Goal: Find specific page/section: Find specific page/section

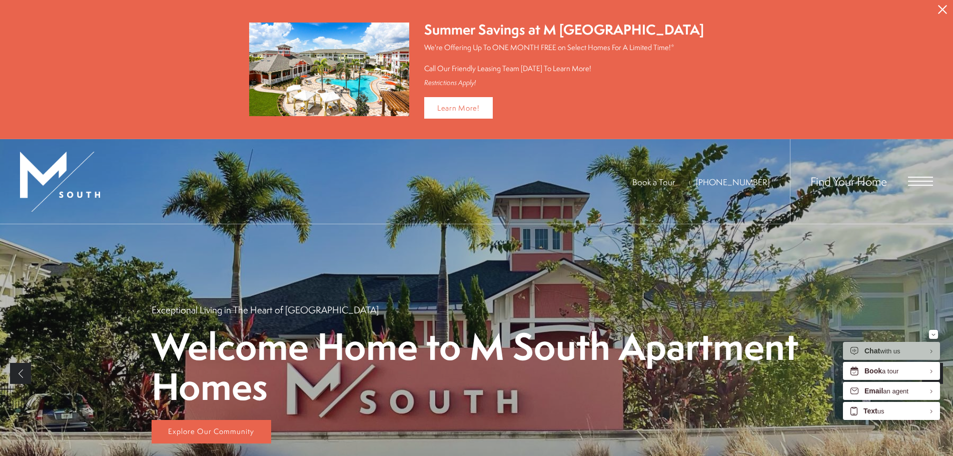
click at [914, 181] on span "Open Menu" at bounding box center [920, 181] width 25 height 1
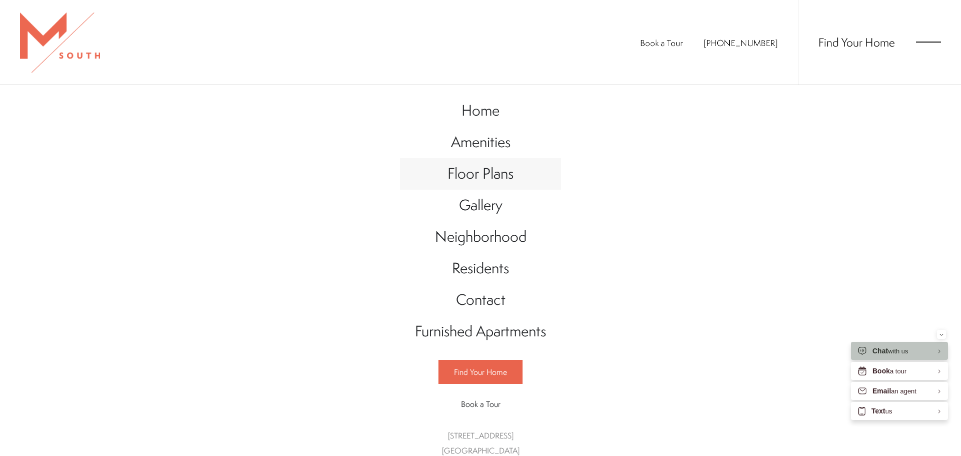
click at [474, 173] on span "Floor Plans" at bounding box center [480, 173] width 66 height 21
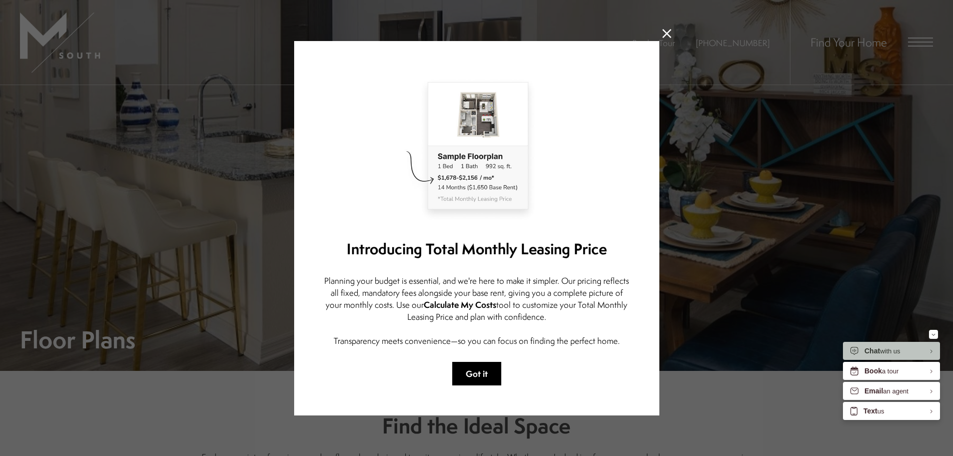
click at [464, 381] on button "Got it" at bounding box center [476, 374] width 49 height 24
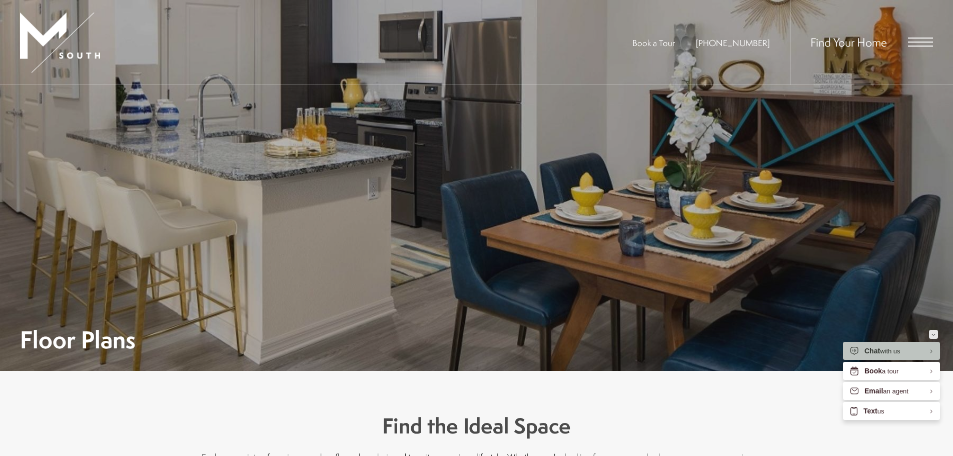
click at [934, 334] on icon "Minimize" at bounding box center [934, 334] width 4 height 3
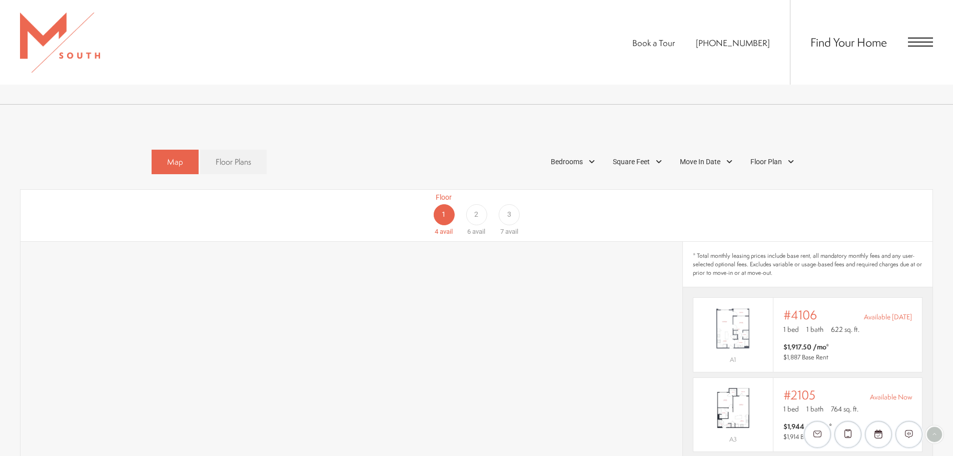
scroll to position [650, 0]
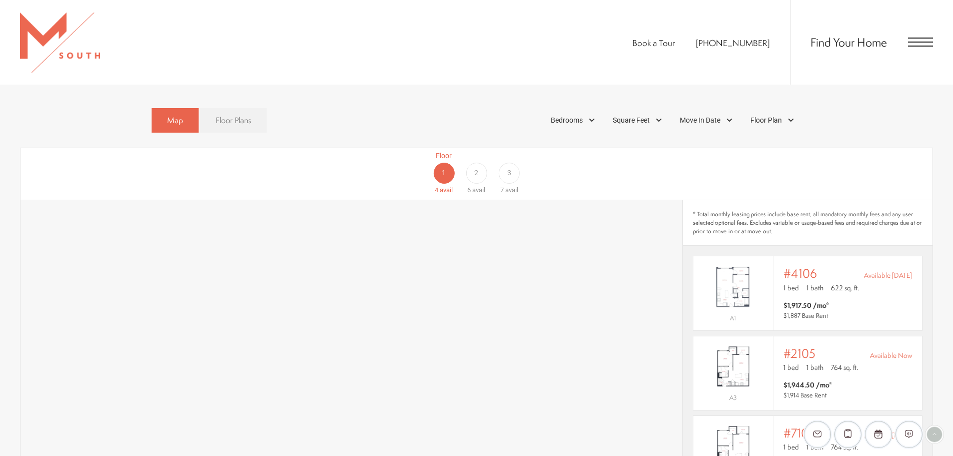
click at [213, 108] on link "Floor Plans" at bounding box center [233, 120] width 67 height 25
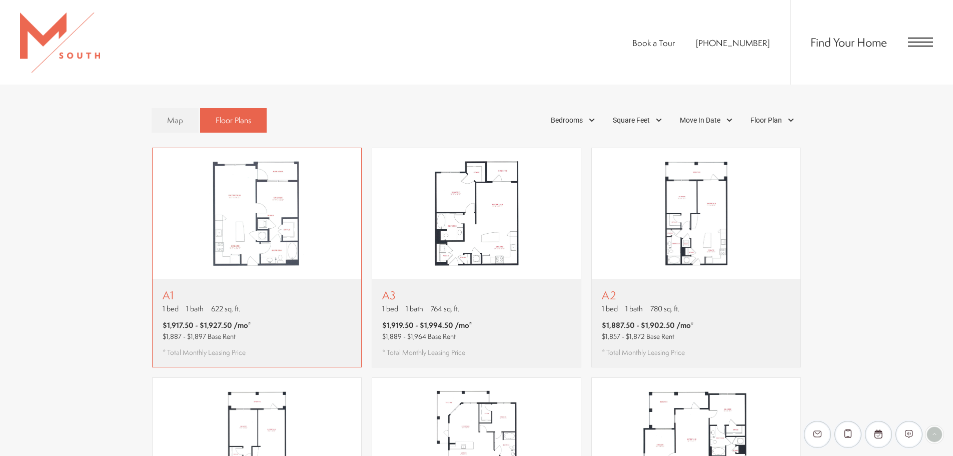
click at [272, 242] on img "View floor plan A1" at bounding box center [257, 213] width 209 height 131
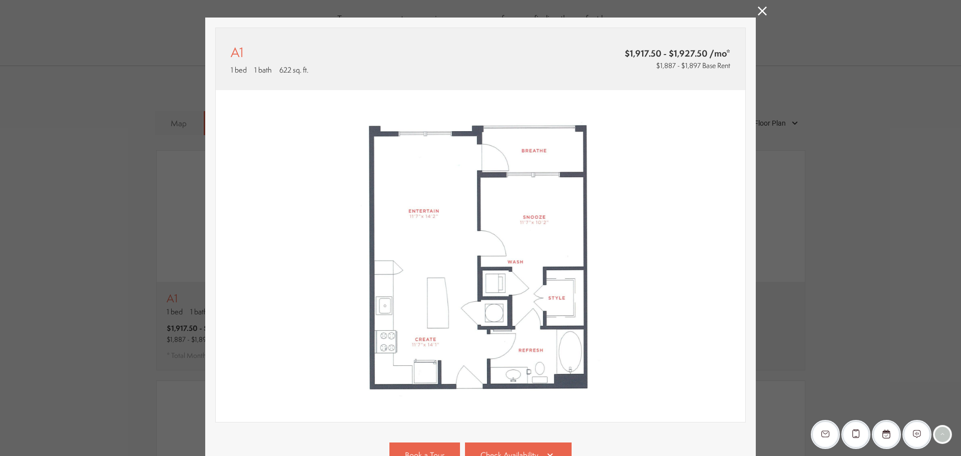
scroll to position [0, 0]
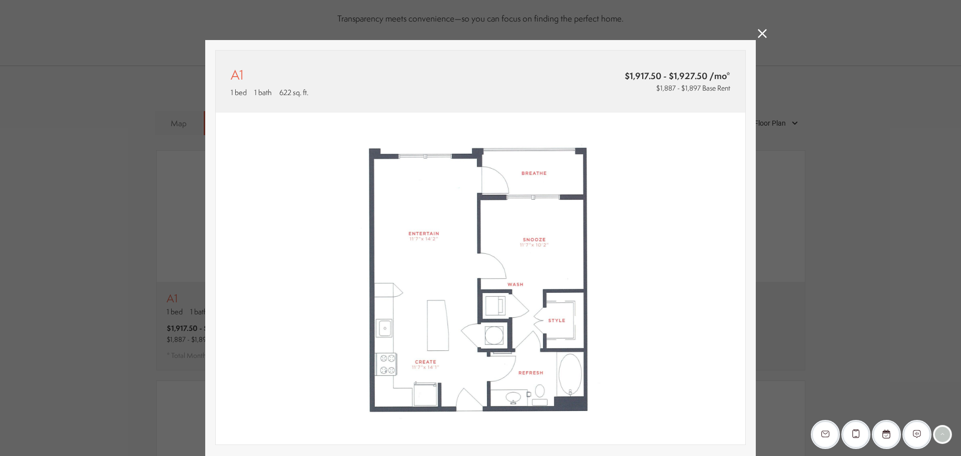
click at [758, 34] on icon at bounding box center [762, 33] width 9 height 9
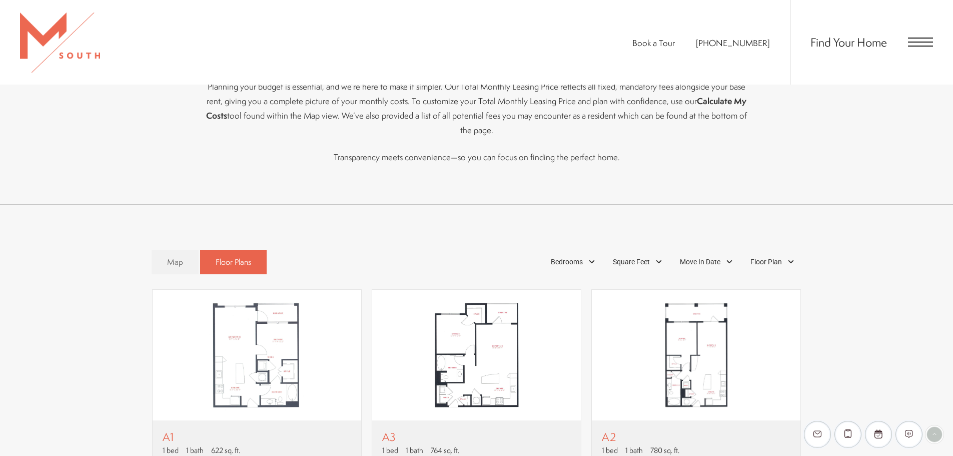
scroll to position [400, 0]
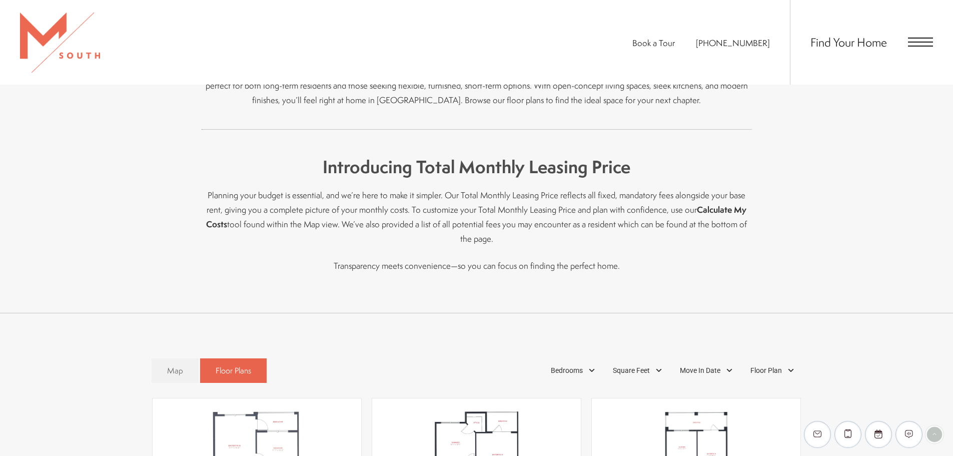
click at [920, 41] on span "Open Menu" at bounding box center [920, 42] width 25 height 9
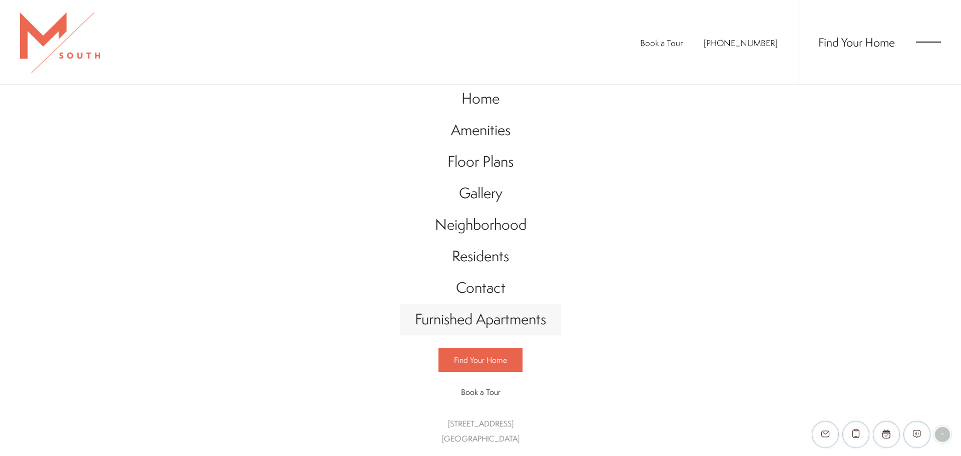
scroll to position [15, 0]
click at [473, 326] on span "Furnished Apartments" at bounding box center [480, 319] width 131 height 21
